Goal: Check status: Check status

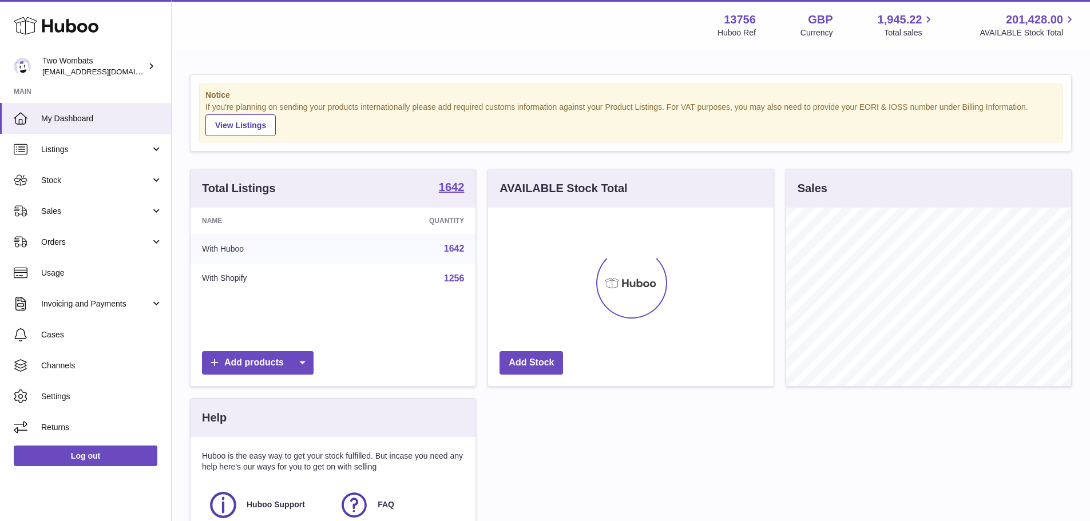
scroll to position [179, 286]
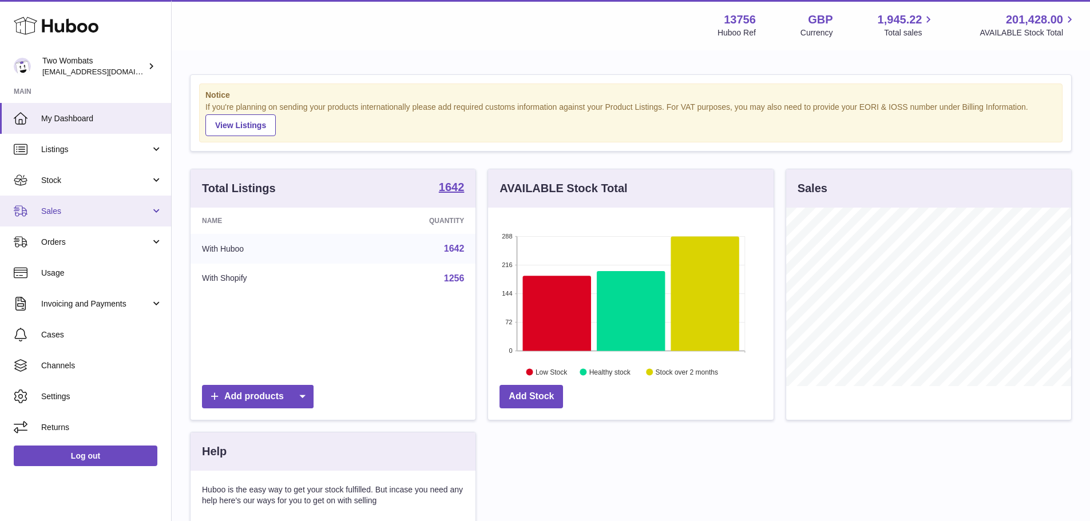
click at [61, 213] on span "Sales" at bounding box center [95, 211] width 109 height 11
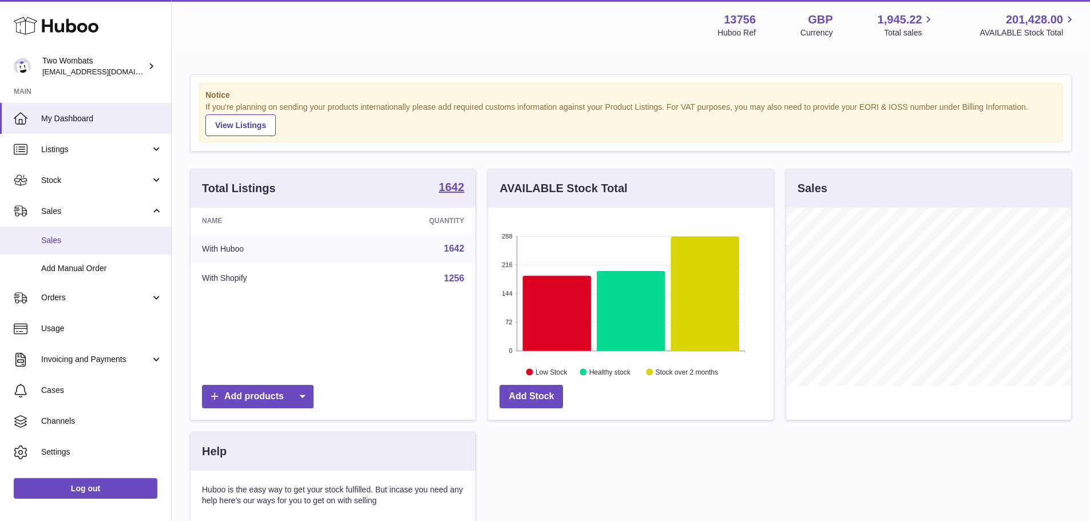
click at [72, 244] on span "Sales" at bounding box center [101, 240] width 121 height 11
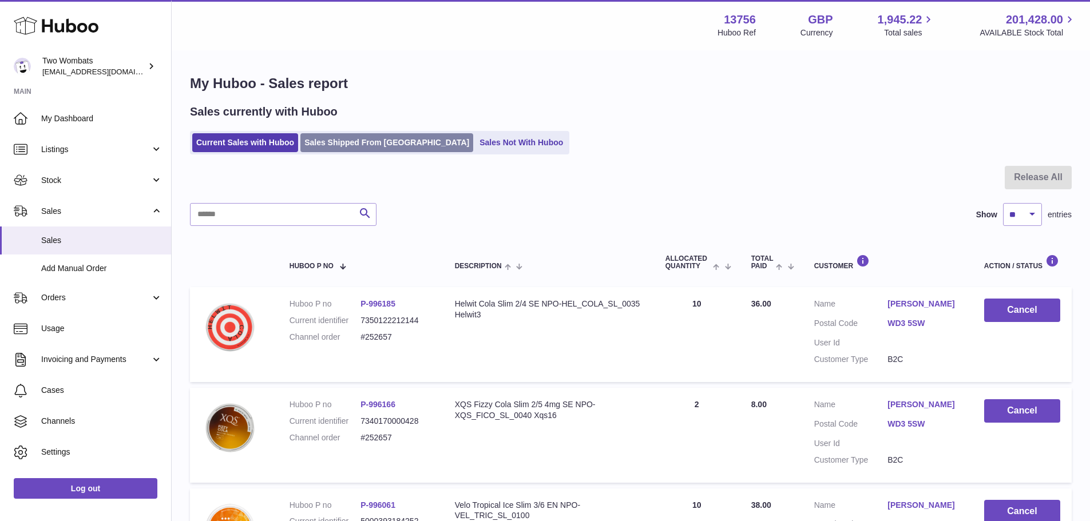
click at [377, 138] on link "Sales Shipped From [GEOGRAPHIC_DATA]" at bounding box center [386, 142] width 173 height 19
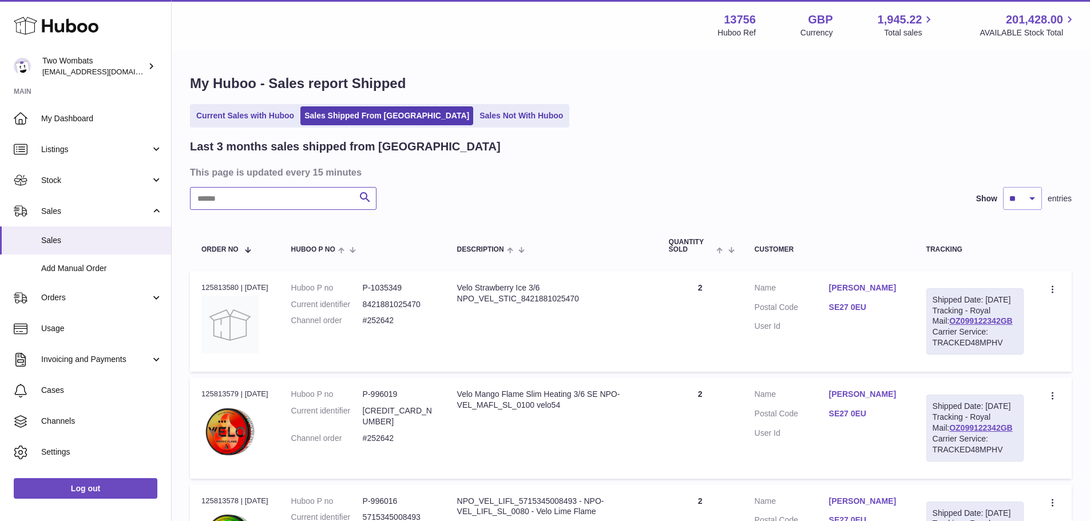
click at [294, 205] on input "text" at bounding box center [283, 198] width 187 height 23
paste input "*******"
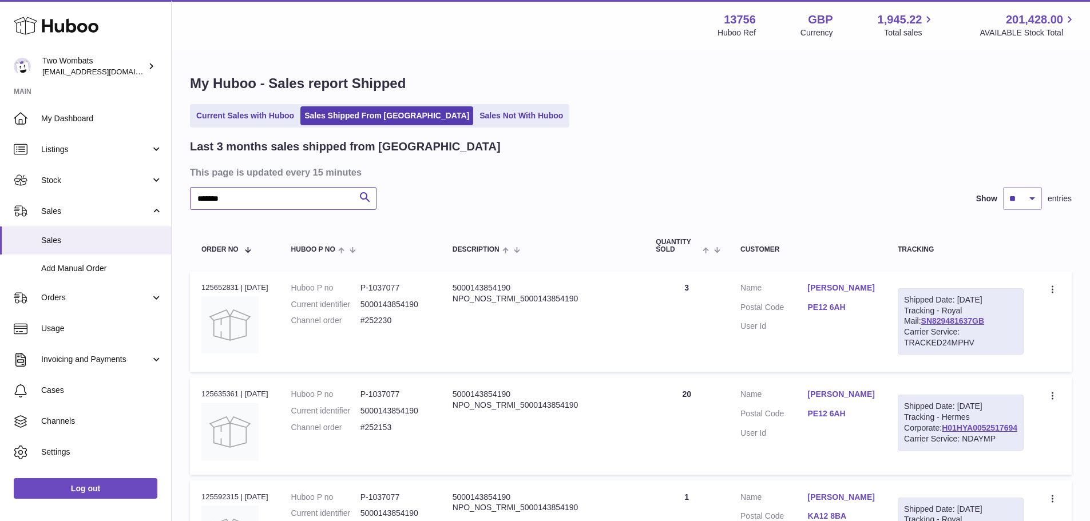
click at [276, 188] on input "*******" at bounding box center [283, 198] width 187 height 23
click at [275, 191] on input "*******" at bounding box center [283, 198] width 187 height 23
paste input "text"
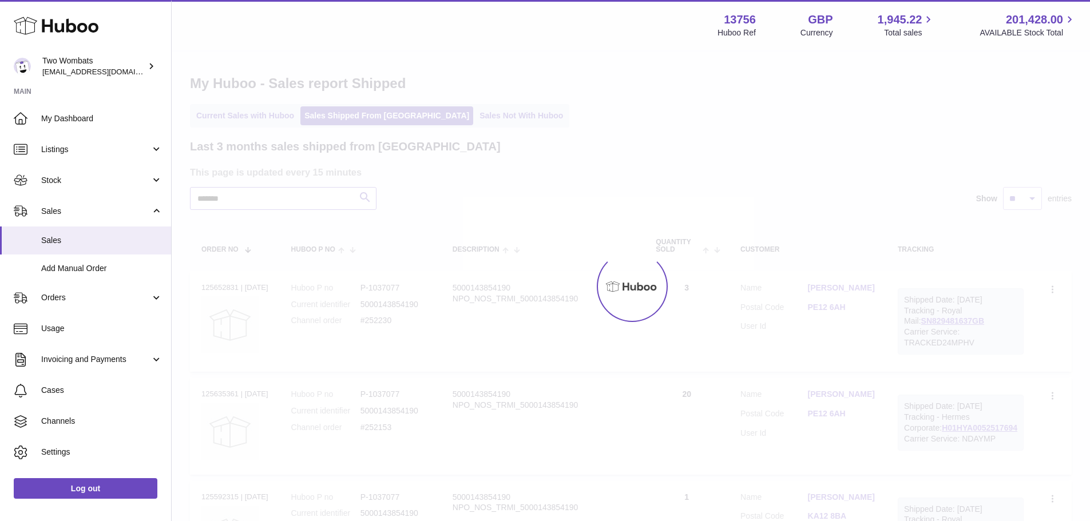
type input "*******"
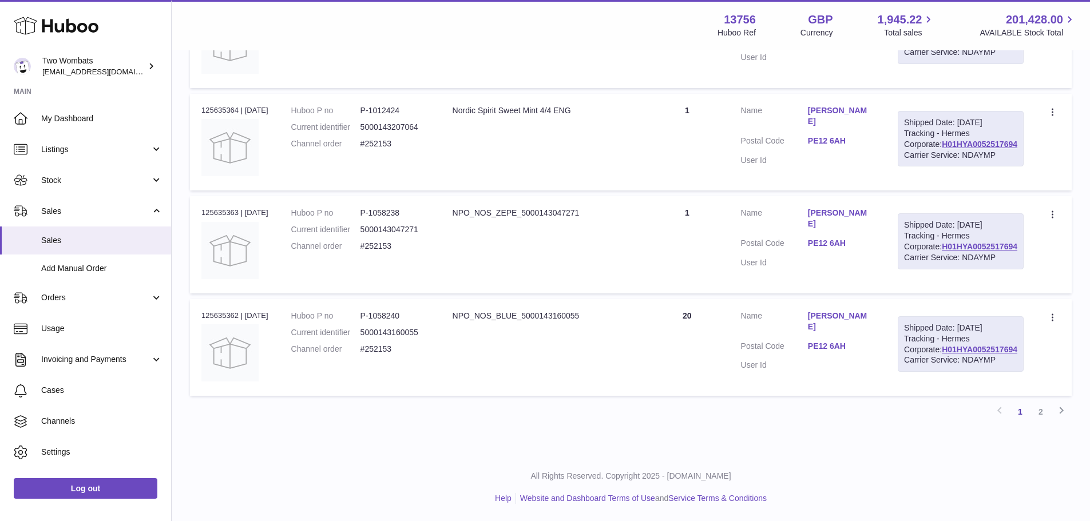
scroll to position [1153, 0]
click at [1044, 414] on link "2" at bounding box center [1041, 412] width 21 height 21
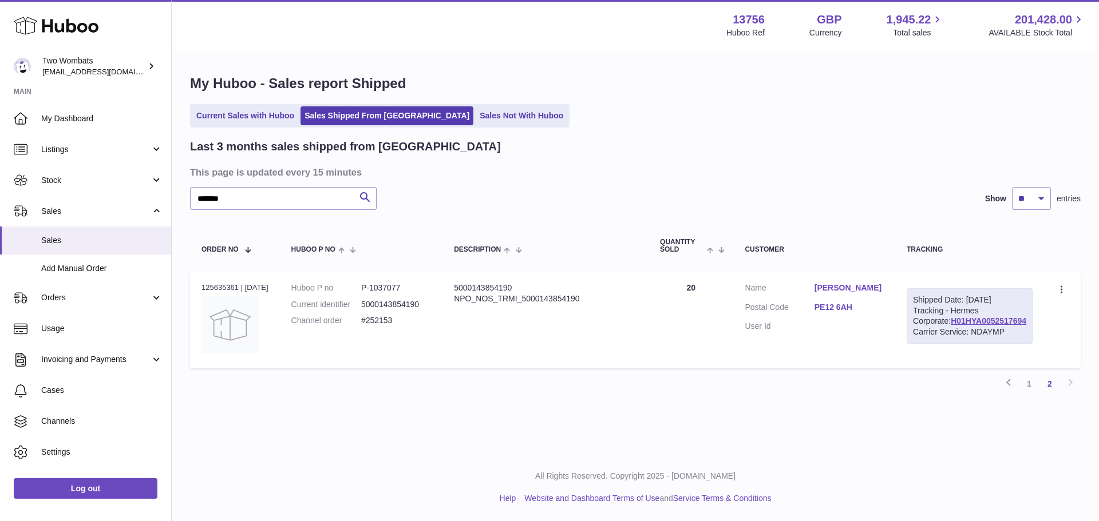
click at [648, 308] on td "Description 5000143854190 NPO_NOS_TRMI_5000143854190" at bounding box center [545, 319] width 206 height 97
click at [215, 286] on div "Order no 125635361 | [DATE]" at bounding box center [234, 288] width 67 height 10
copy div "125635361"
drag, startPoint x: 838, startPoint y: 313, endPoint x: 872, endPoint y: 314, distance: 33.8
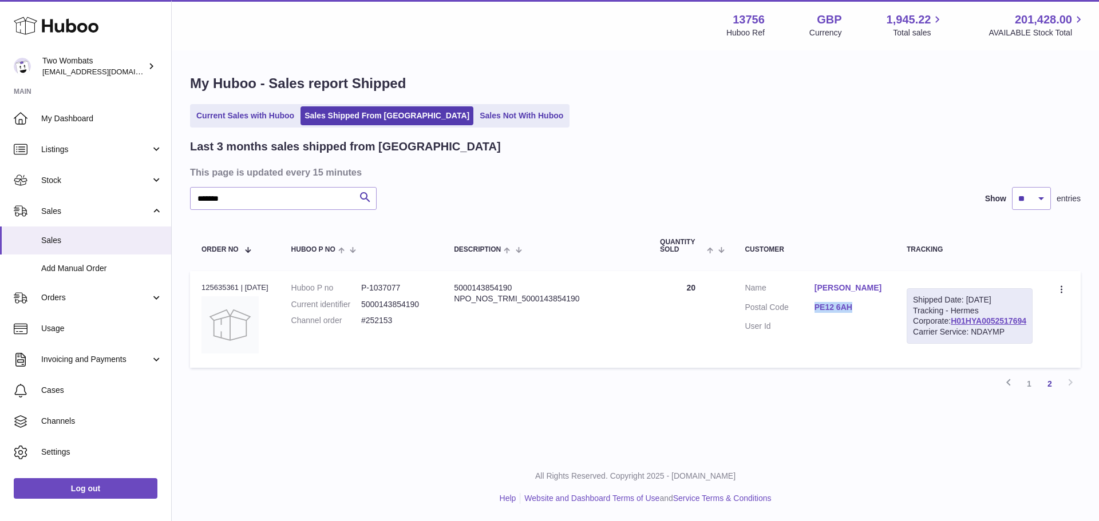
click at [872, 314] on dd "PE12 6AH" at bounding box center [848, 309] width 69 height 14
copy link "PE12 6AH"
click at [958, 338] on div "Carrier Service: NDAYMP" at bounding box center [969, 332] width 113 height 11
click at [959, 326] on link "H01HYA0052517694" at bounding box center [989, 320] width 76 height 9
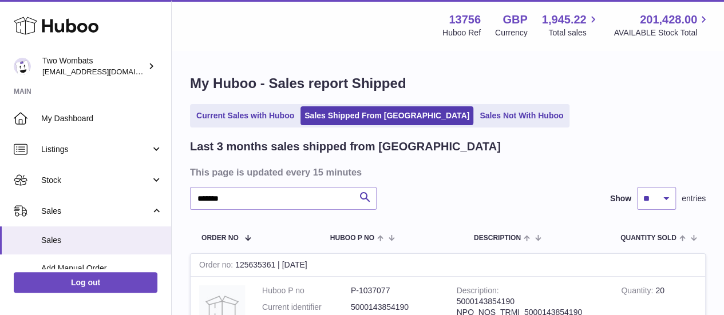
scroll to position [172, 0]
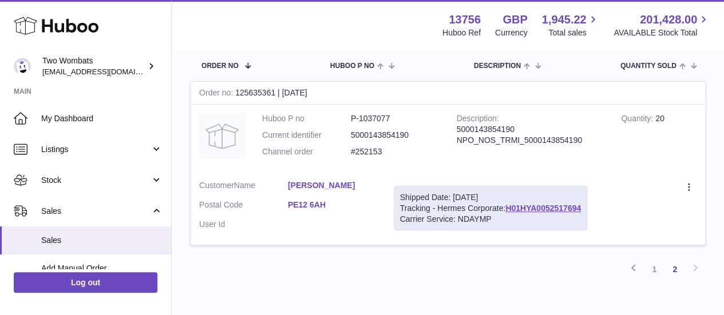
click at [370, 124] on dd "P-1037077" at bounding box center [395, 118] width 89 height 11
copy dd "1037077"
